Goal: Book appointment/travel/reservation

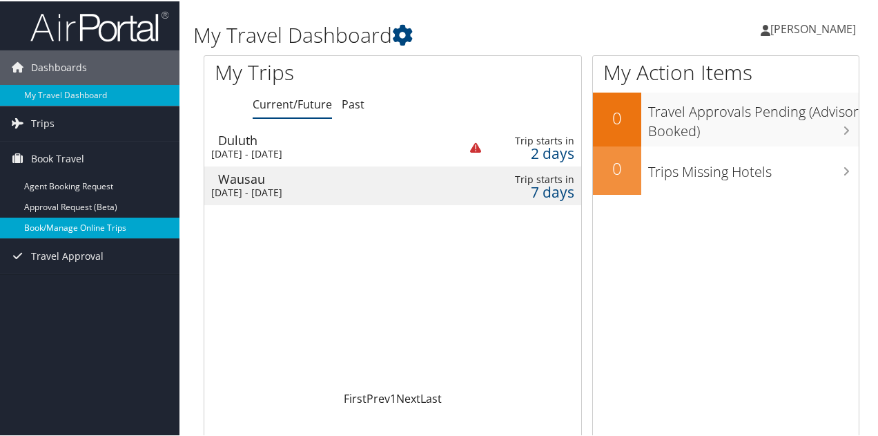
click at [46, 226] on link "Book/Manage Online Trips" at bounding box center [90, 226] width 180 height 21
